Goal: Information Seeking & Learning: Learn about a topic

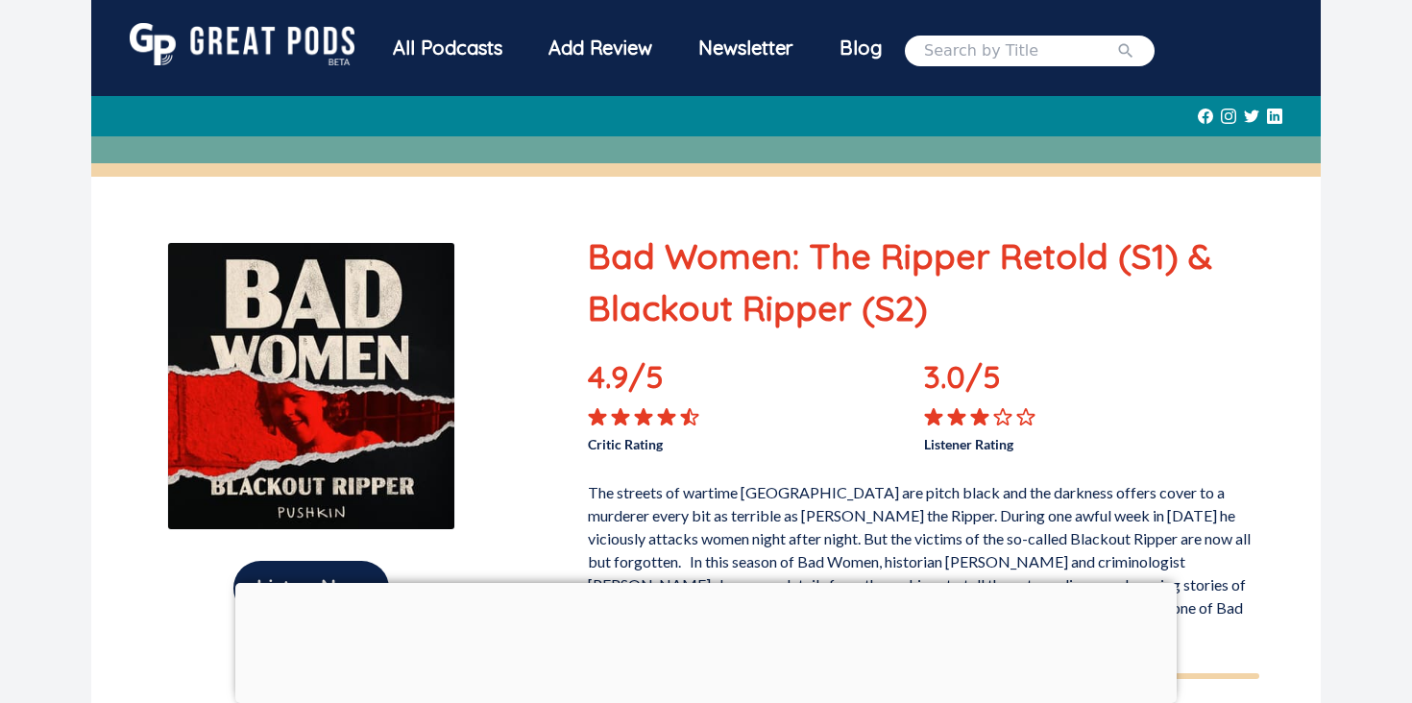
click at [409, 52] on div "All Podcasts" at bounding box center [448, 48] width 156 height 50
